Goal: Communication & Community: Answer question/provide support

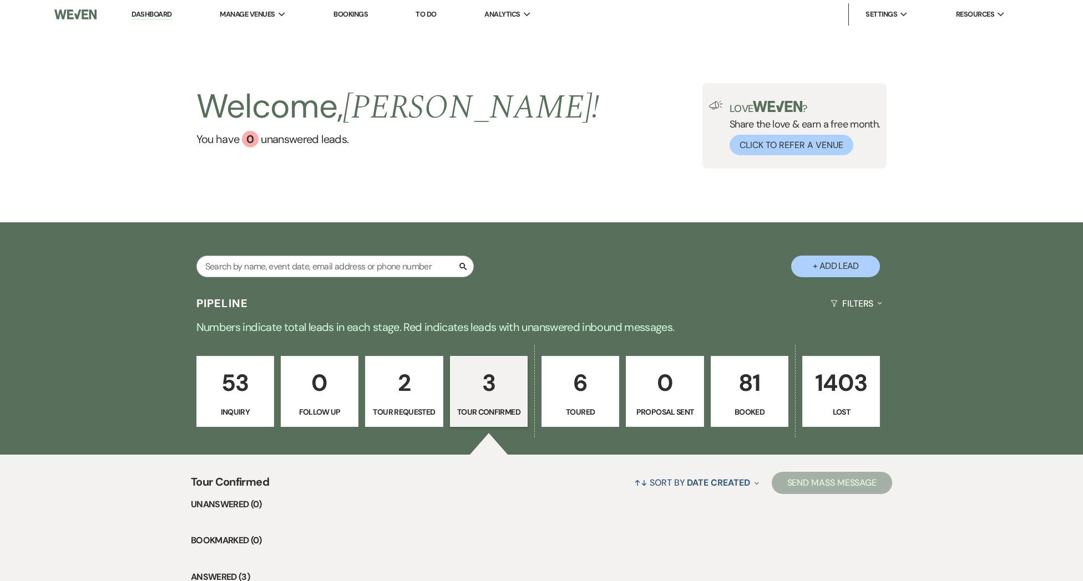
select select "4"
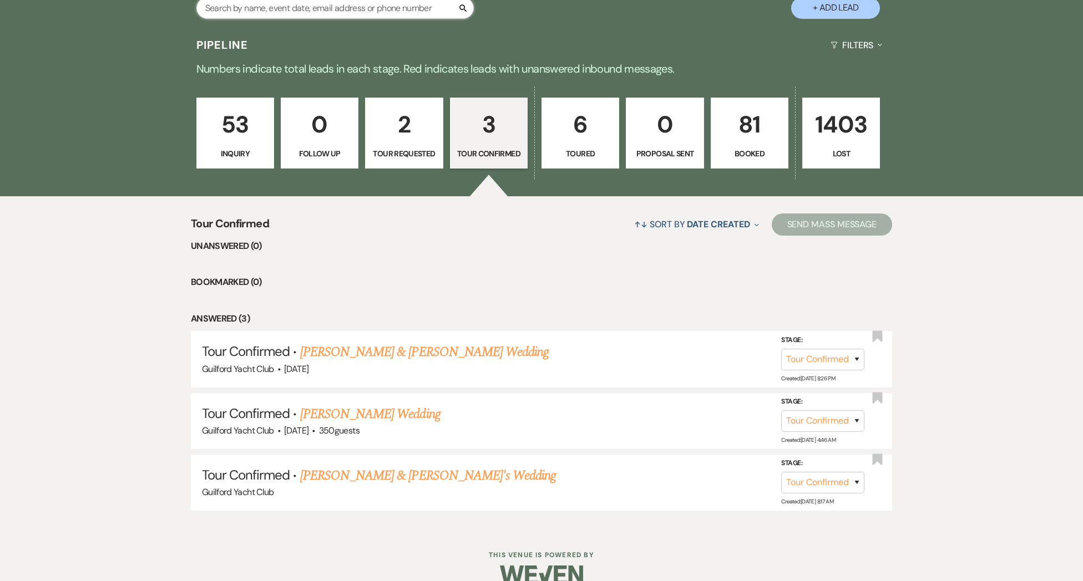
click at [261, 16] on input "text" at bounding box center [334, 8] width 277 height 22
type input "[PERSON_NAME]"
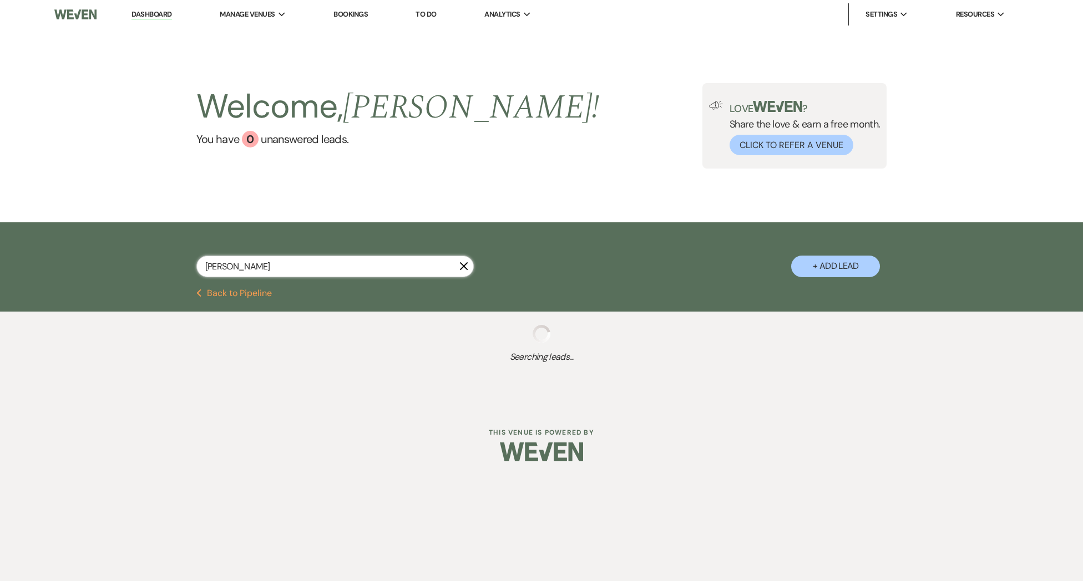
select select "8"
select select "6"
select select "8"
select select "5"
select select "8"
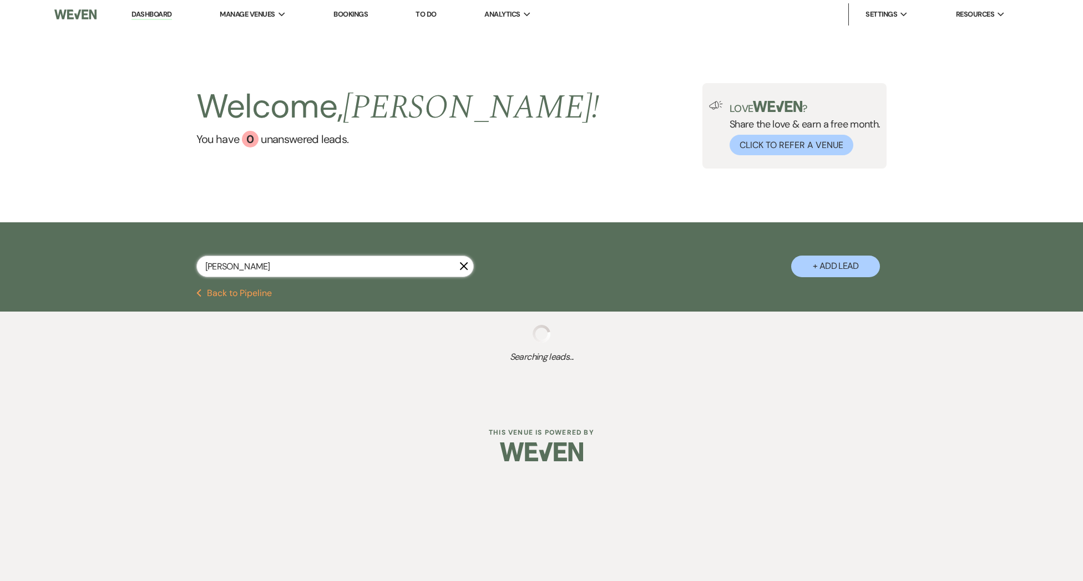
select select "5"
select select "8"
select select "5"
select select "8"
select select "5"
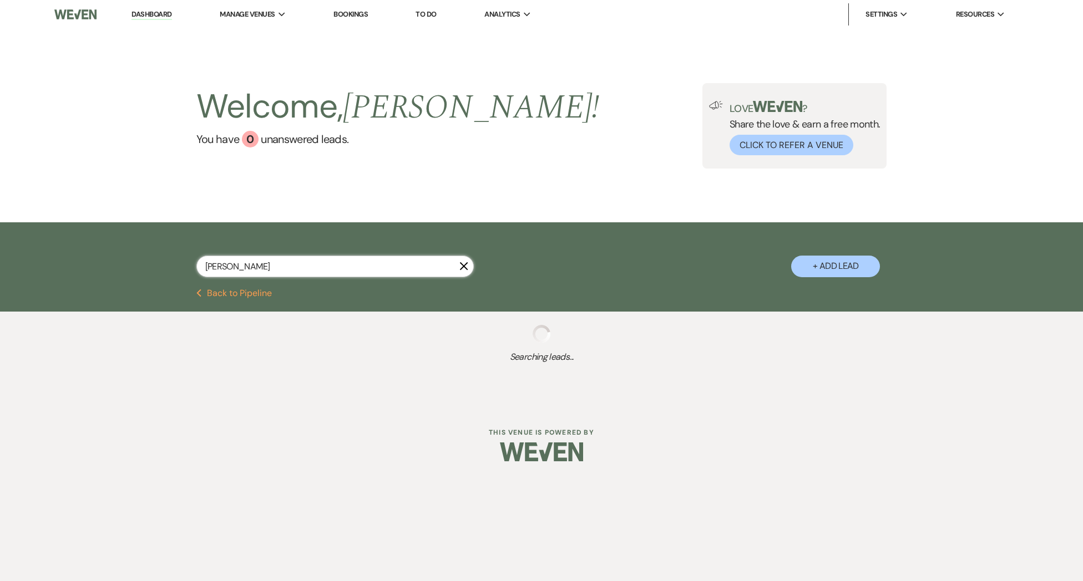
select select "8"
select select "5"
select select "8"
select select "3"
select select "8"
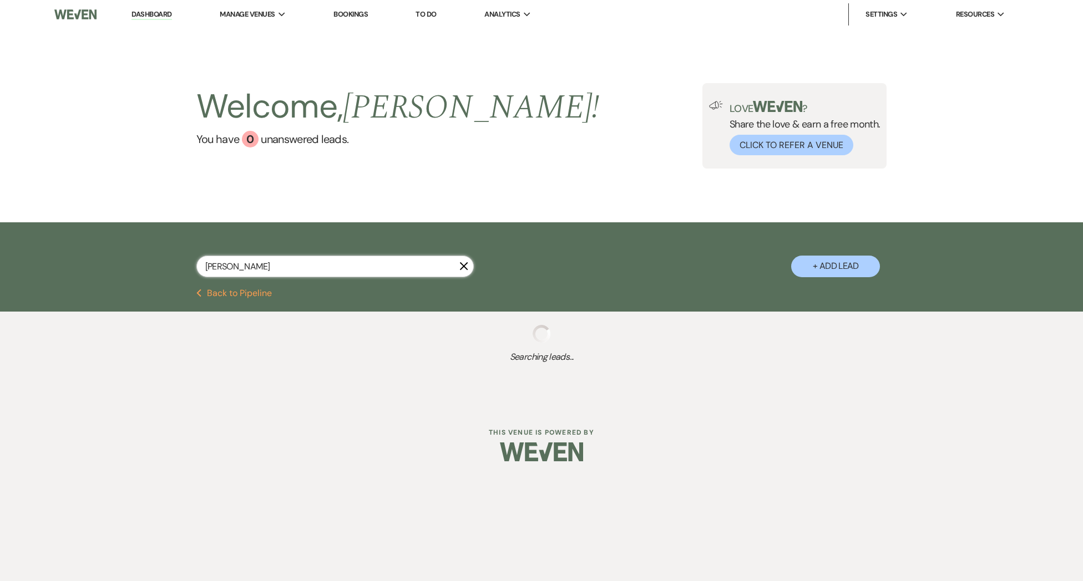
select select "5"
select select "8"
select select "5"
select select "8"
select select "5"
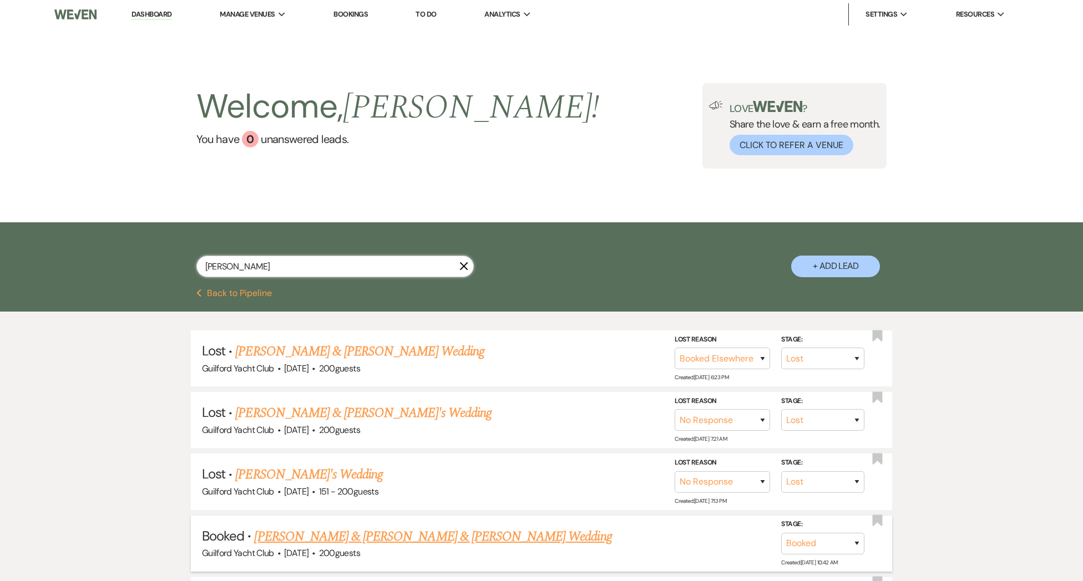
type input "[PERSON_NAME]"
click at [318, 536] on link "[PERSON_NAME] & [PERSON_NAME] & [PERSON_NAME] Wedding" at bounding box center [432, 537] width 357 height 20
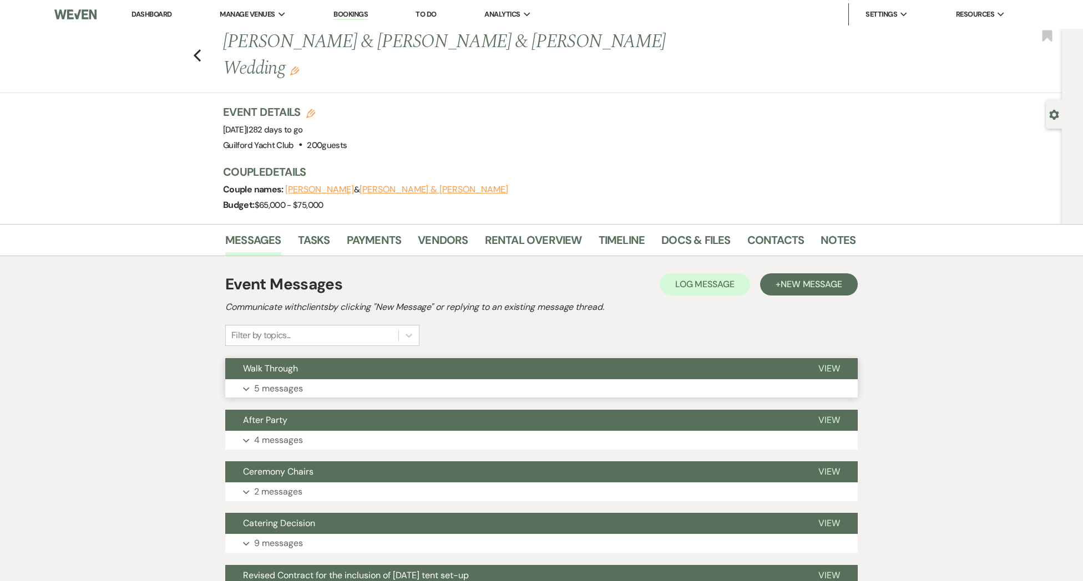
click at [817, 358] on button "View" at bounding box center [828, 368] width 57 height 21
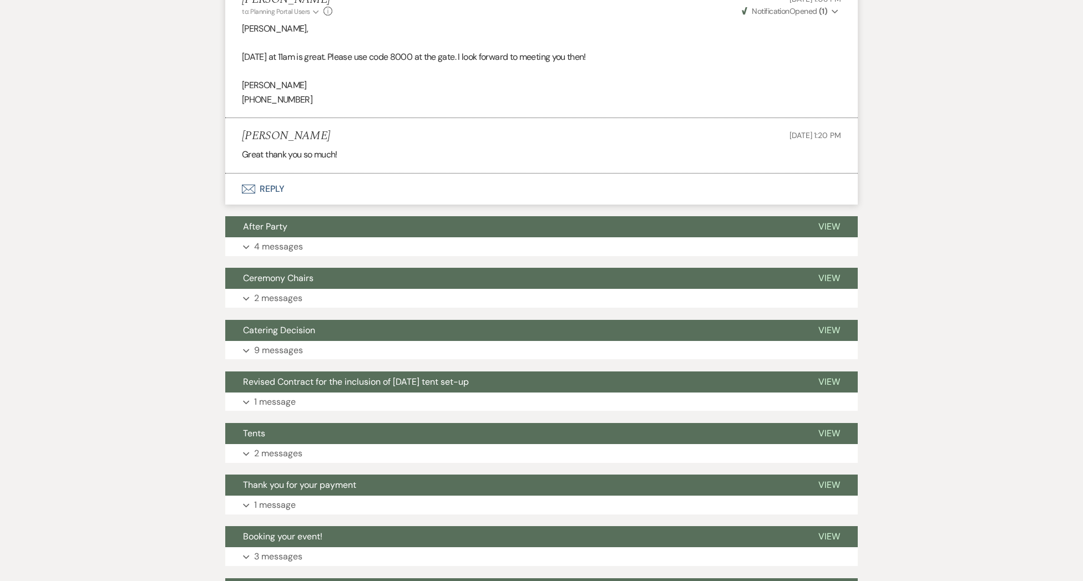
scroll to position [858, 0]
click at [275, 173] on button "Envelope Reply" at bounding box center [541, 188] width 632 height 31
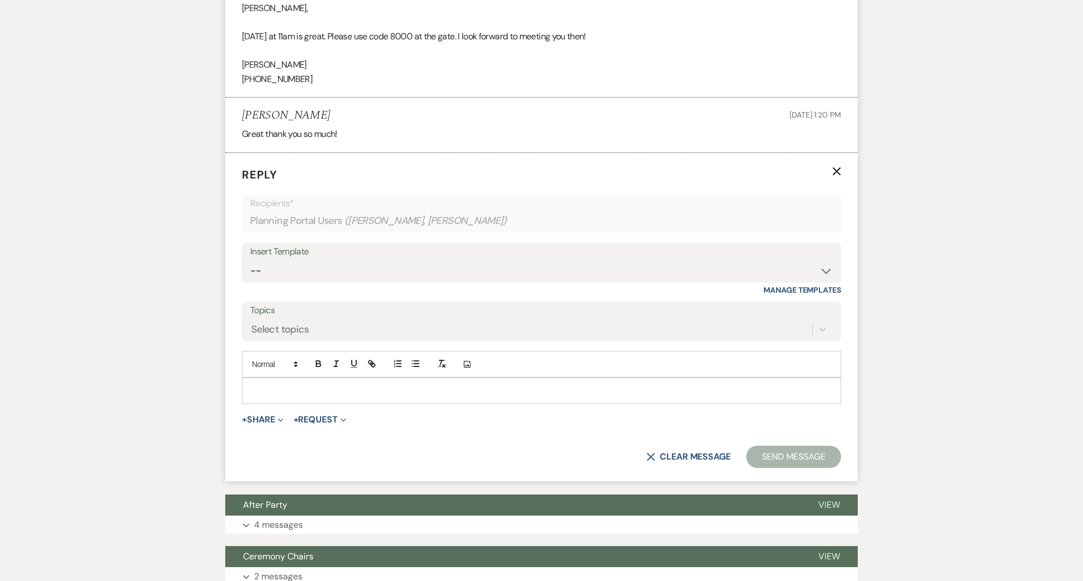
click at [265, 385] on p at bounding box center [541, 391] width 581 height 12
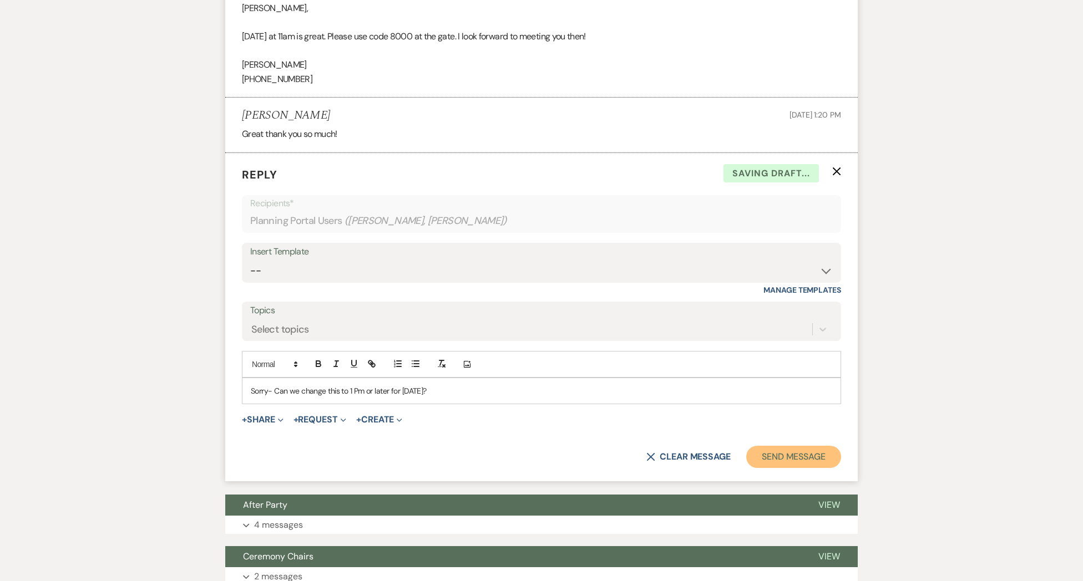
click at [782, 446] on button "Send Message" at bounding box center [793, 457] width 95 height 22
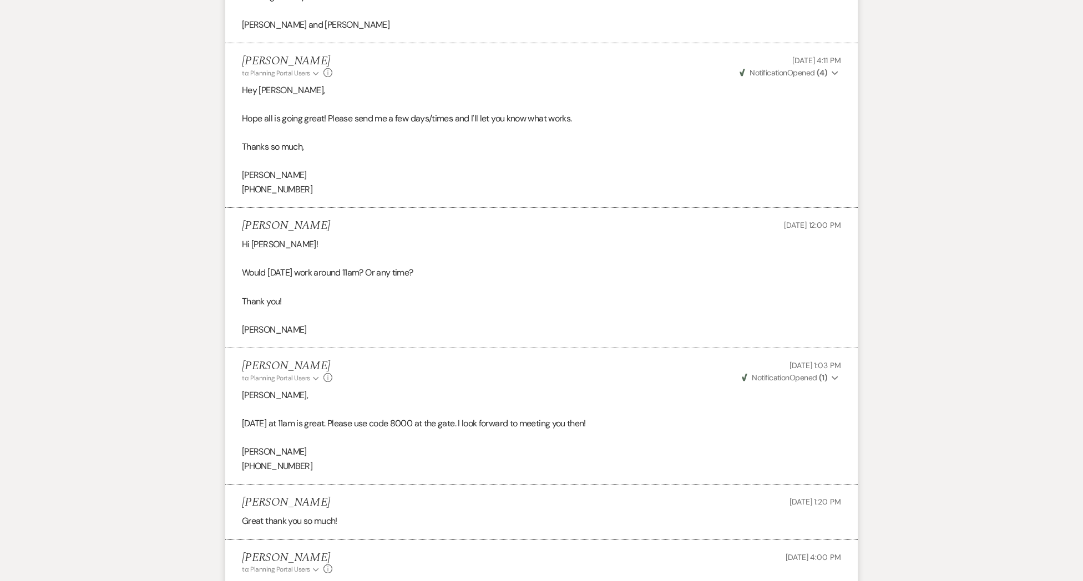
scroll to position [0, 0]
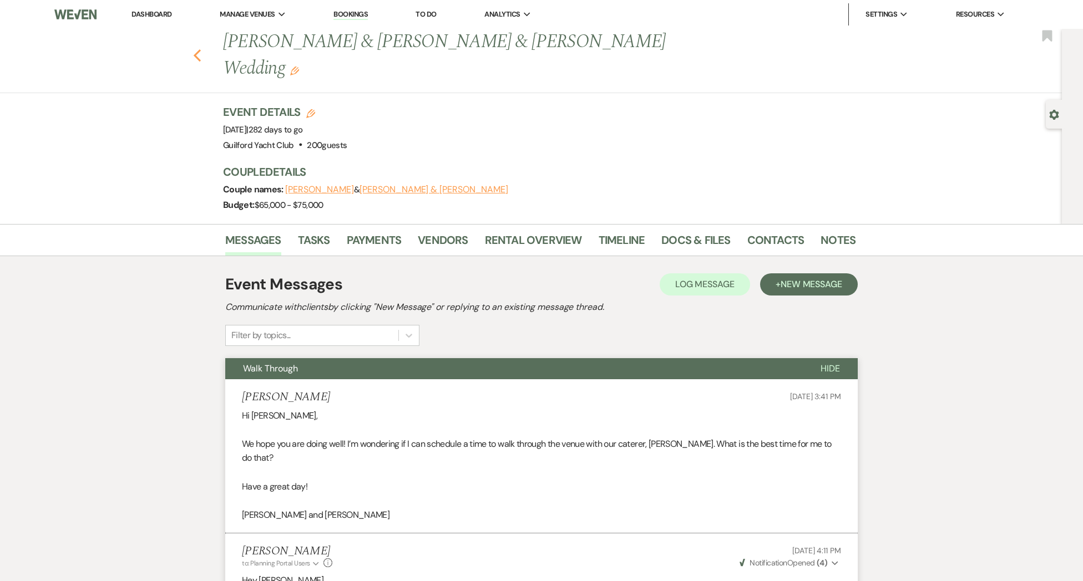
click at [195, 49] on icon "Previous" at bounding box center [197, 55] width 8 height 13
select select "8"
select select "6"
select select "8"
select select "5"
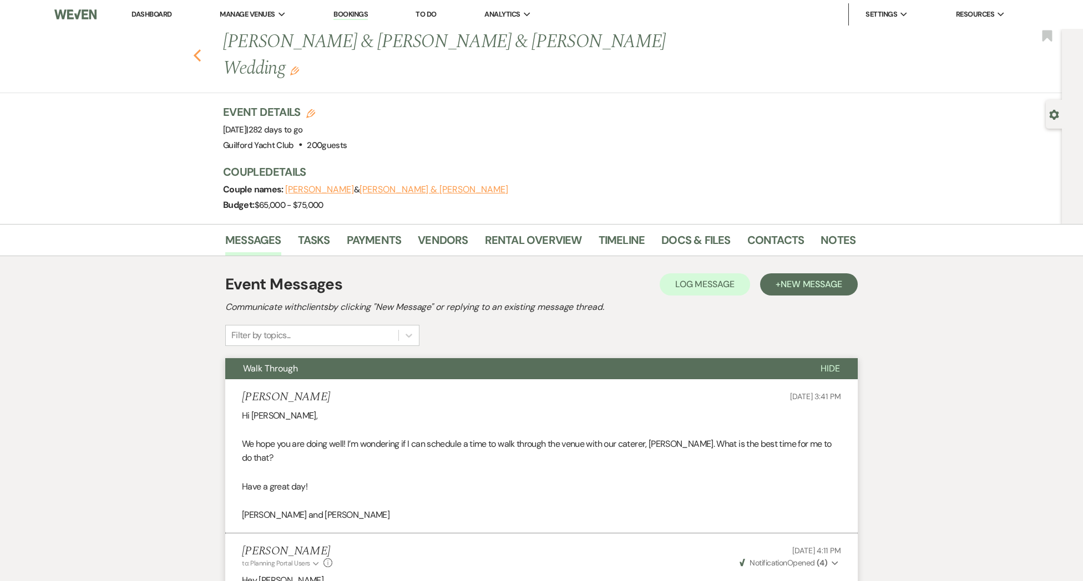
select select "8"
select select "5"
select select "8"
select select "5"
select select "8"
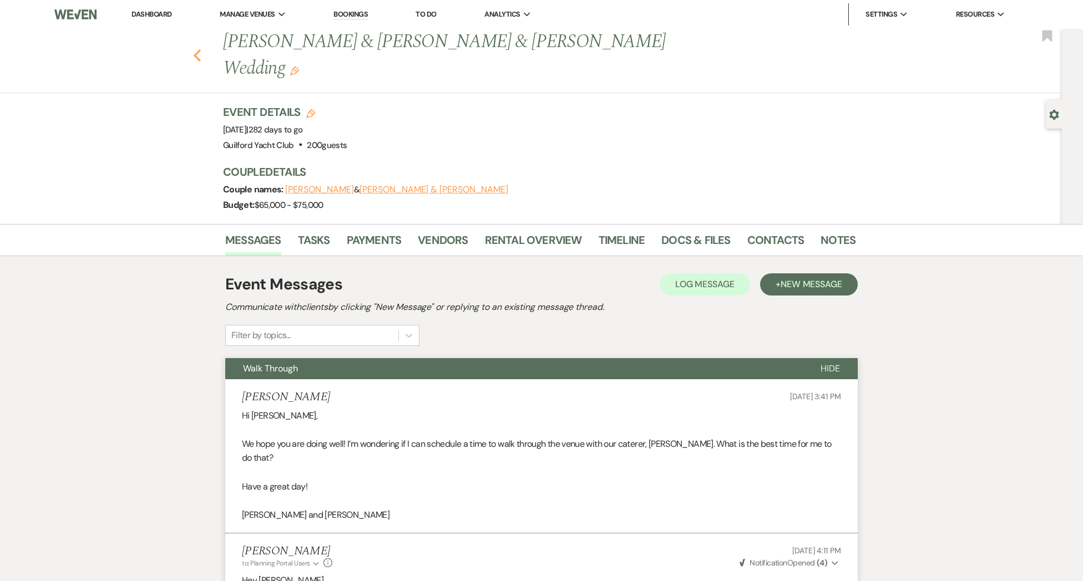
select select "5"
select select "8"
select select "5"
select select "8"
select select "3"
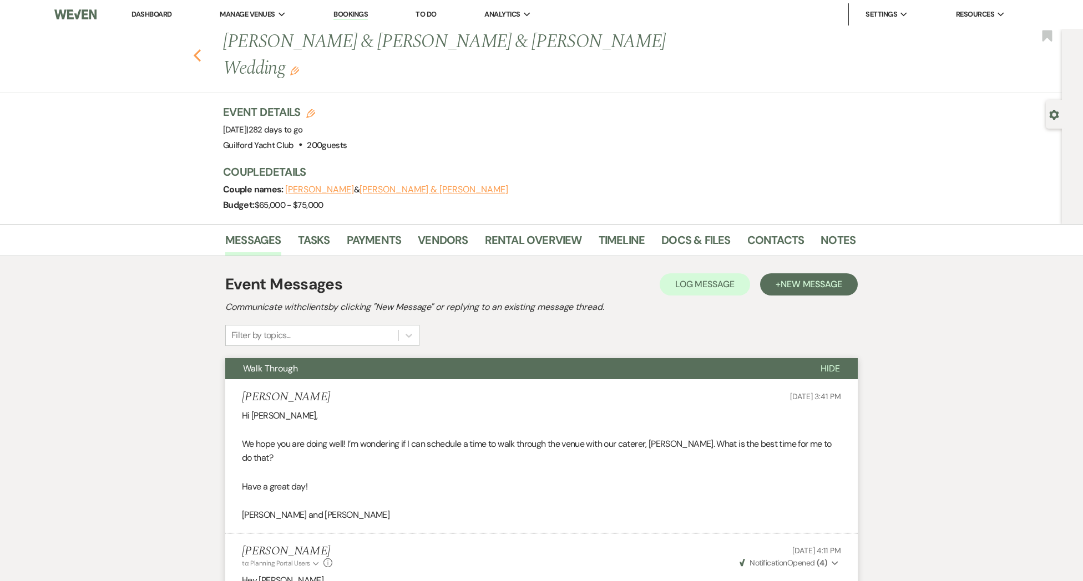
select select "8"
select select "5"
select select "8"
select select "5"
select select "8"
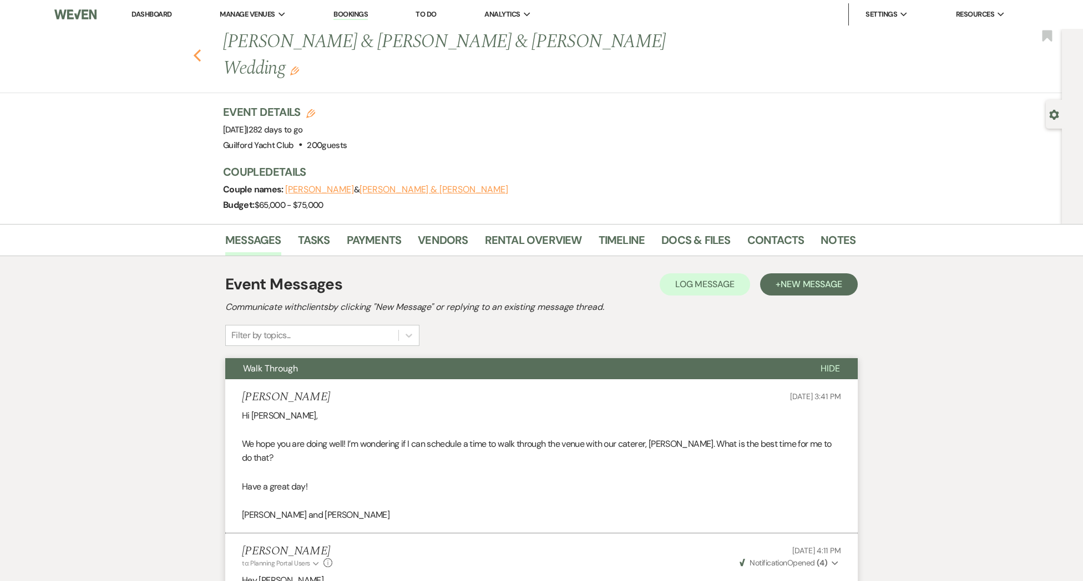
select select "5"
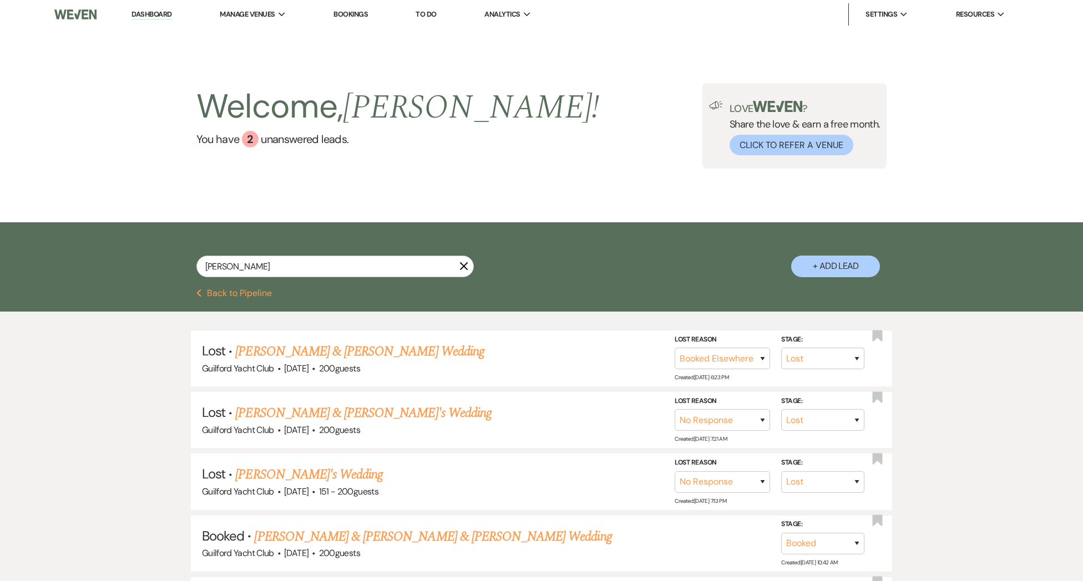
click at [256, 296] on button "Previous Back to Pipeline" at bounding box center [234, 293] width 76 height 9
select select "4"
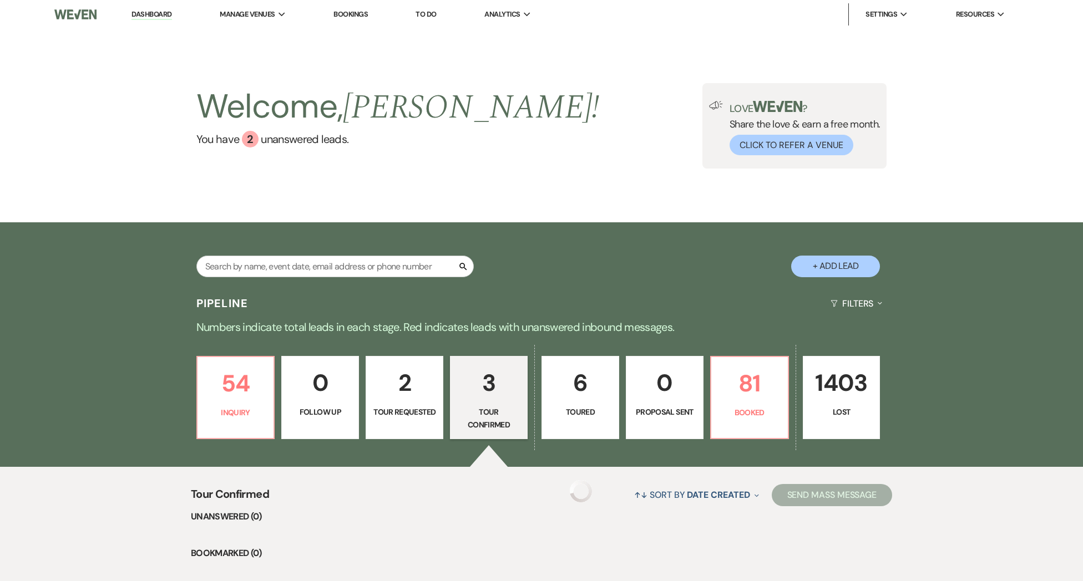
scroll to position [259, 0]
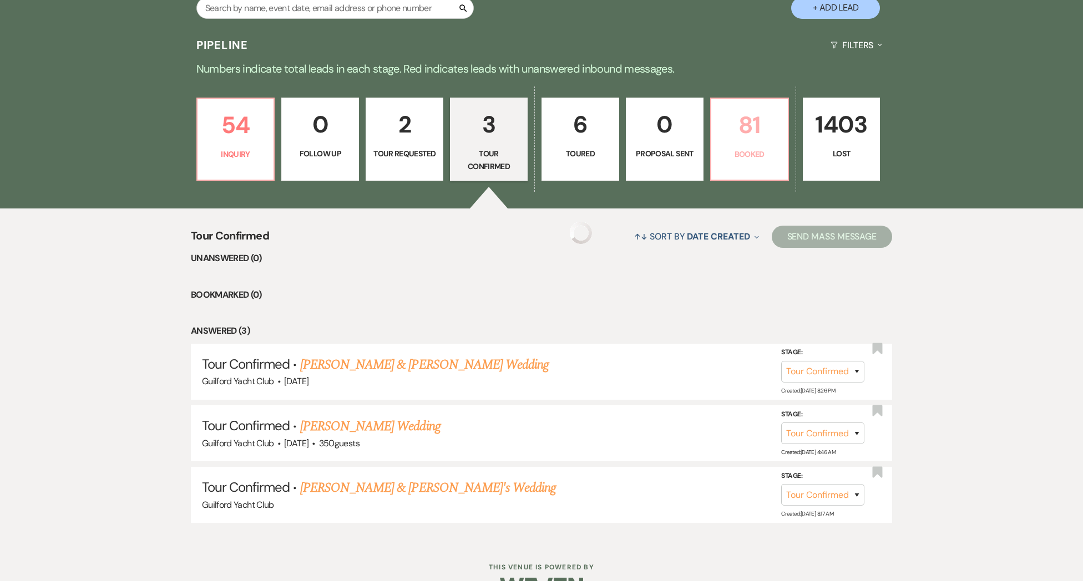
click at [758, 138] on p "81" at bounding box center [749, 125] width 63 height 37
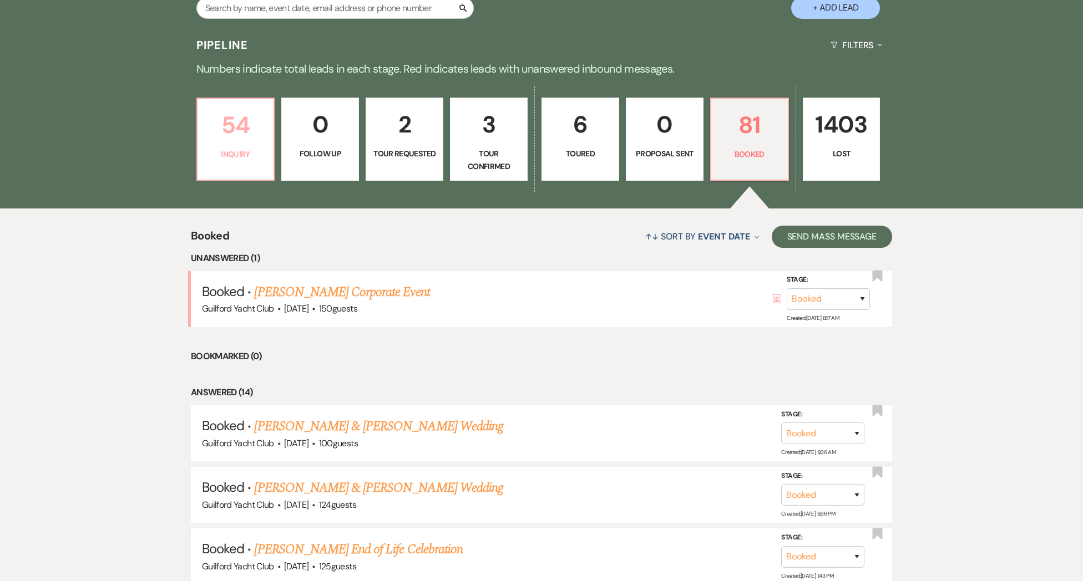
click at [246, 139] on p "54" at bounding box center [235, 125] width 63 height 37
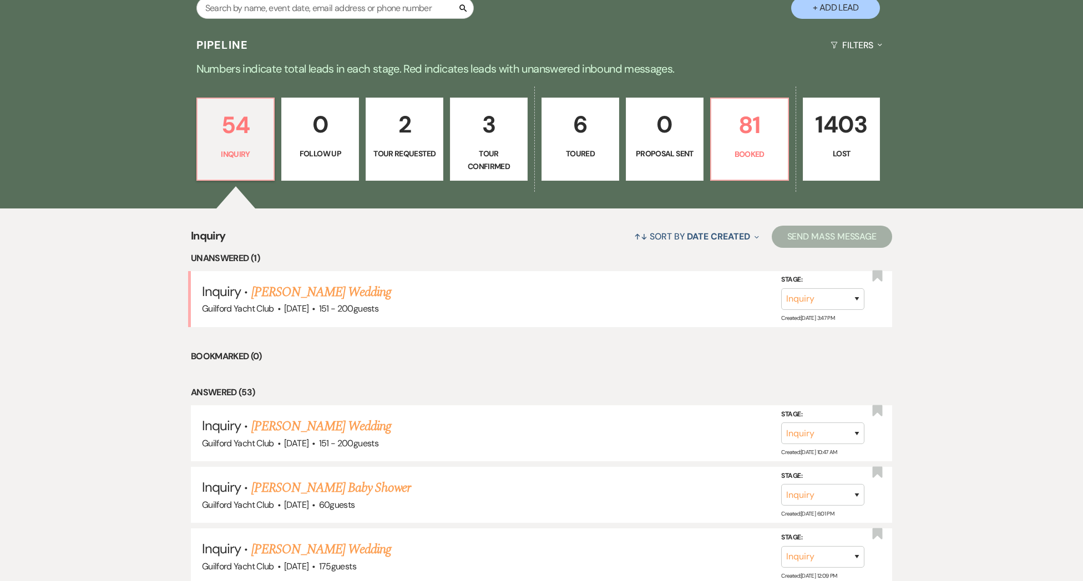
click at [321, 295] on link "[PERSON_NAME] Wedding" at bounding box center [321, 292] width 140 height 20
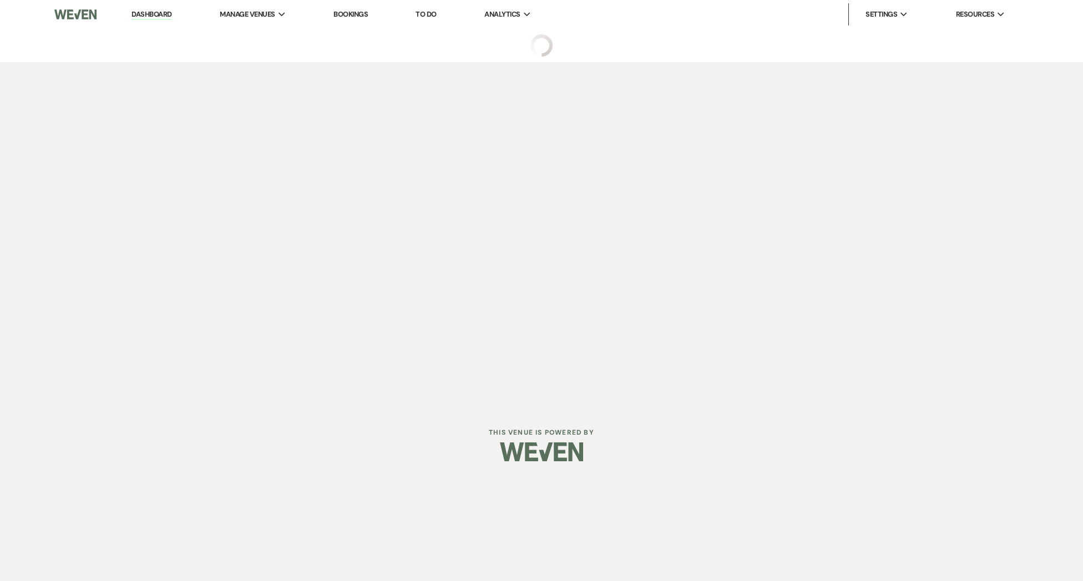
select select "2"
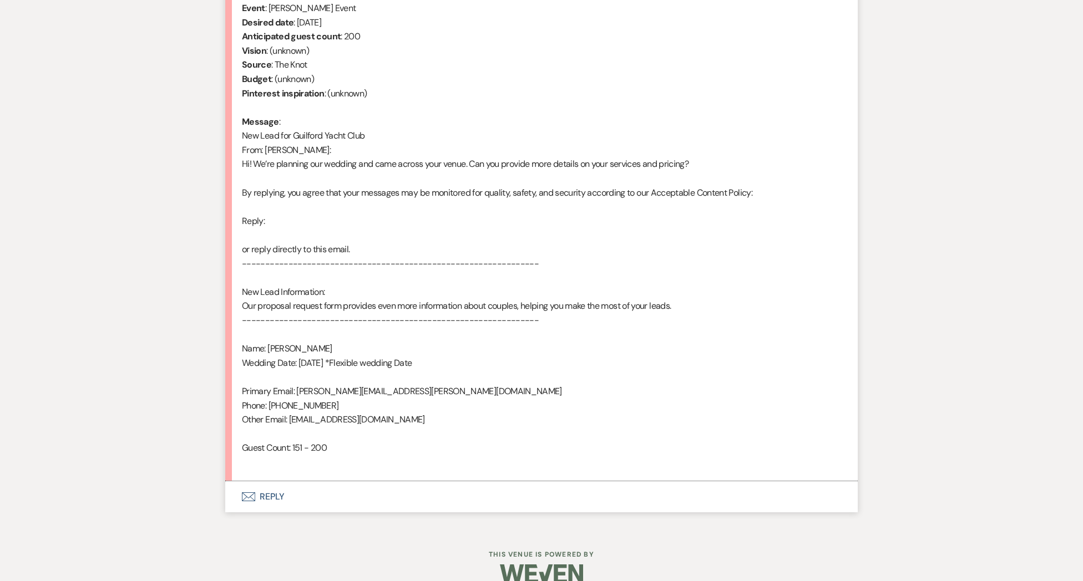
scroll to position [479, 0]
